Goal: Obtain resource: Obtain resource

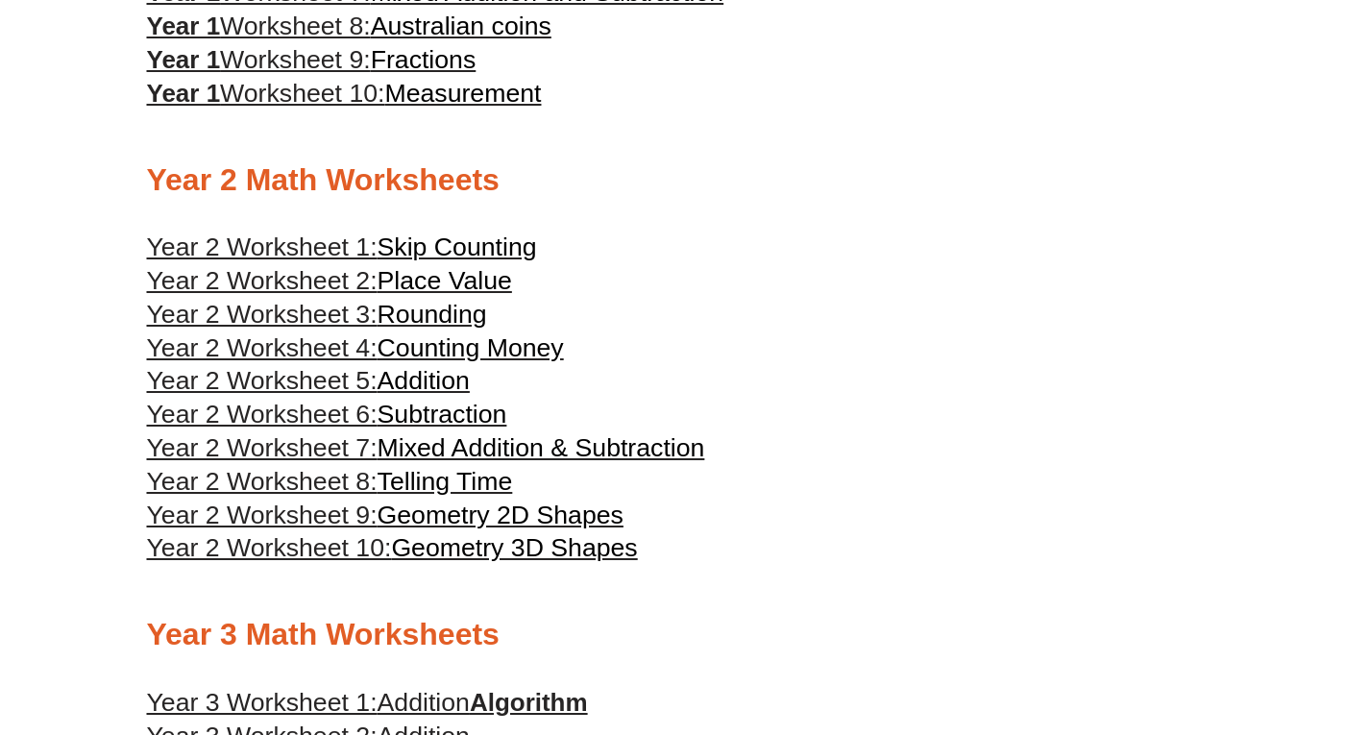
scroll to position [1360, 0]
click at [336, 320] on span "Year 2 Worksheet 3:" at bounding box center [262, 313] width 231 height 29
click at [436, 360] on span "Counting Money" at bounding box center [471, 346] width 186 height 29
click at [493, 561] on span "Geometry 3D Shapes" at bounding box center [514, 546] width 246 height 29
click at [468, 526] on span "Geometry 2D Shapes" at bounding box center [501, 514] width 246 height 29
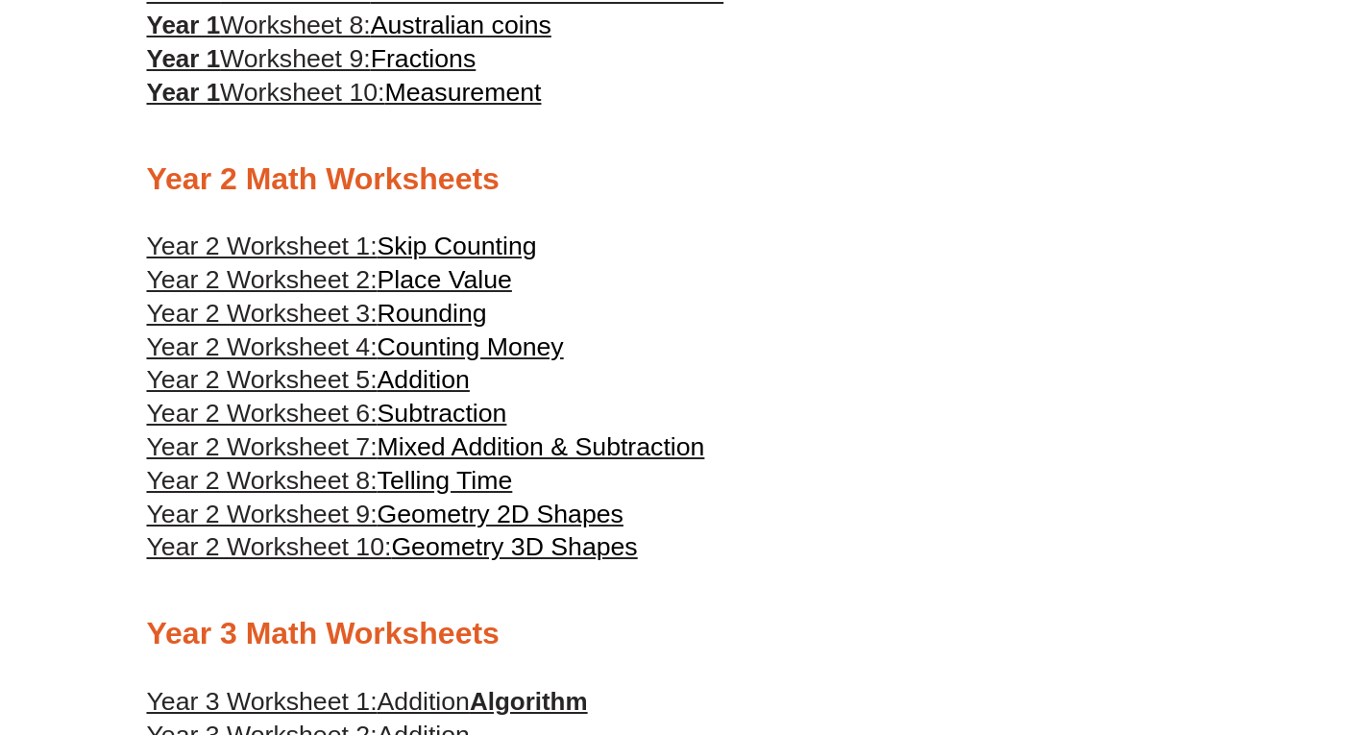
click at [491, 457] on span "Mixed Addition & Subtraction" at bounding box center [542, 446] width 328 height 29
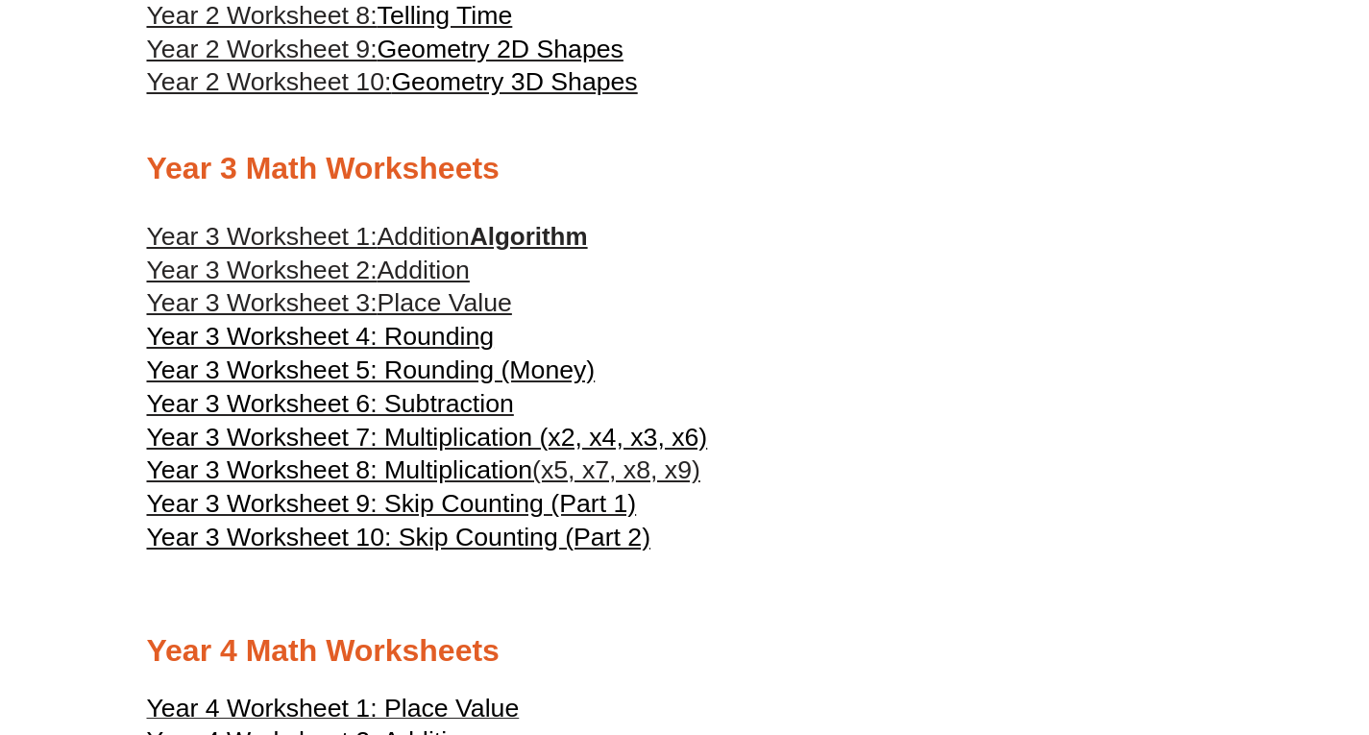
scroll to position [1826, 0]
drag, startPoint x: 766, startPoint y: 284, endPoint x: 919, endPoint y: 282, distance: 153.7
click at [919, 282] on h3 "Year 3 Worksheet 2: Addition" at bounding box center [685, 270] width 1076 height 33
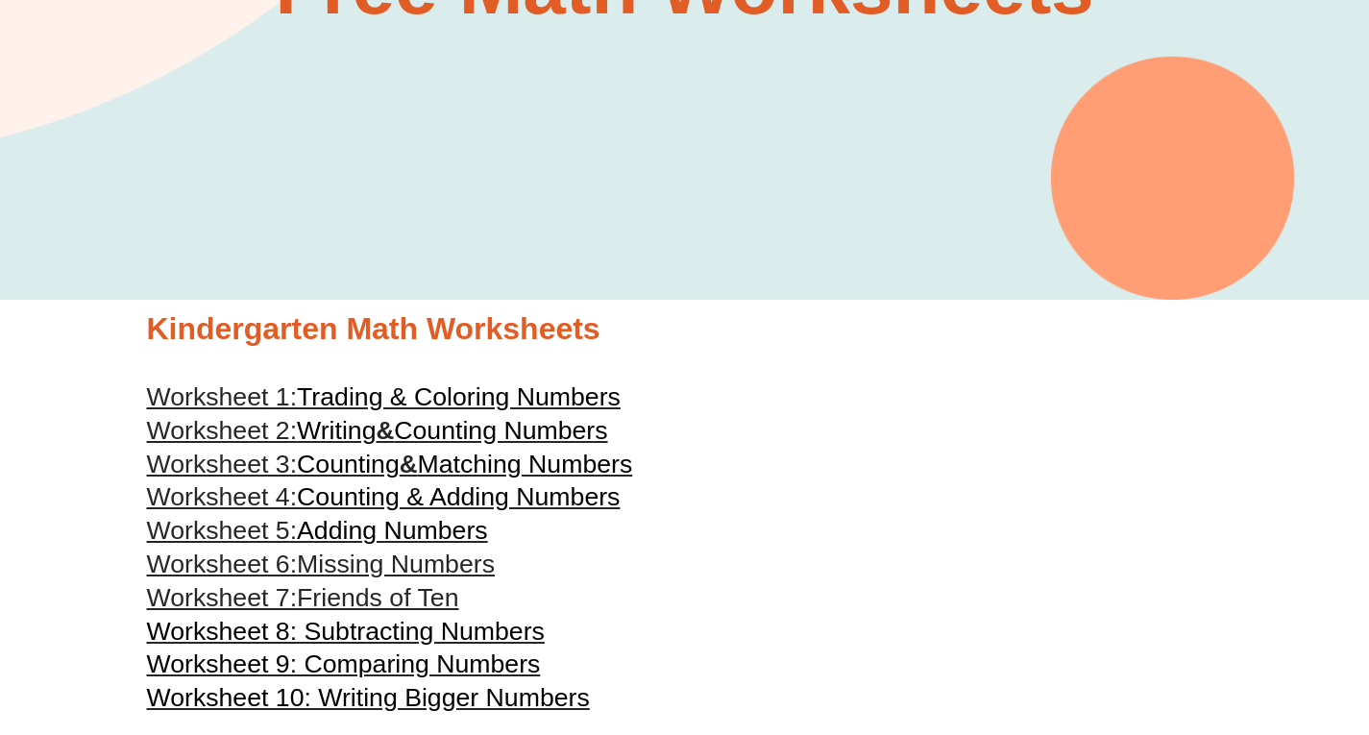
scroll to position [0, 0]
